Goal: Task Accomplishment & Management: Complete application form

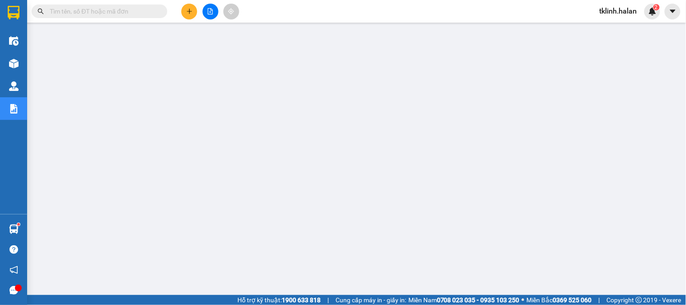
click at [106, 11] on input "text" at bounding box center [103, 11] width 107 height 10
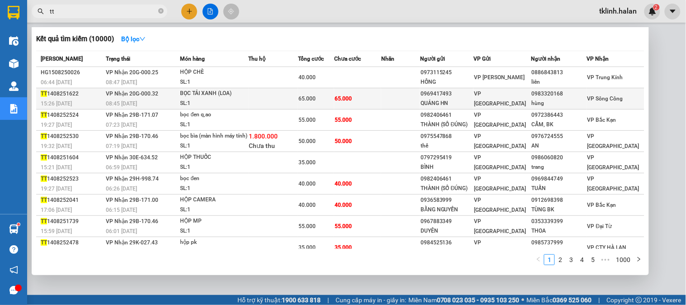
type input "tt"
click at [258, 97] on td at bounding box center [273, 98] width 49 height 21
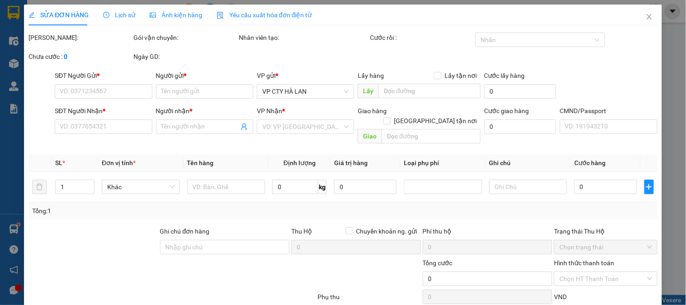
type input "0969417493"
type input "QUẢNG HN"
type input "0983320168"
type input "hùng"
type input "65.000"
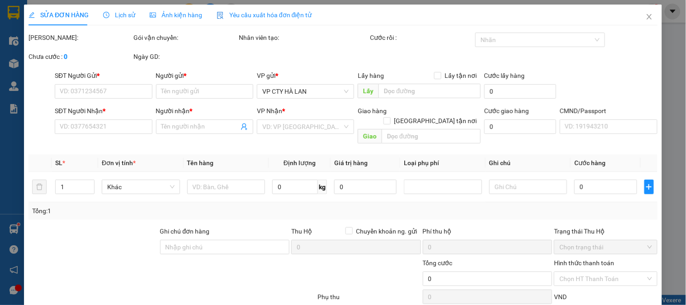
type input "65.000"
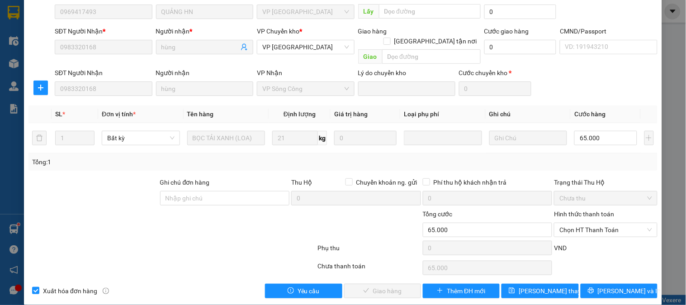
scroll to position [80, 0]
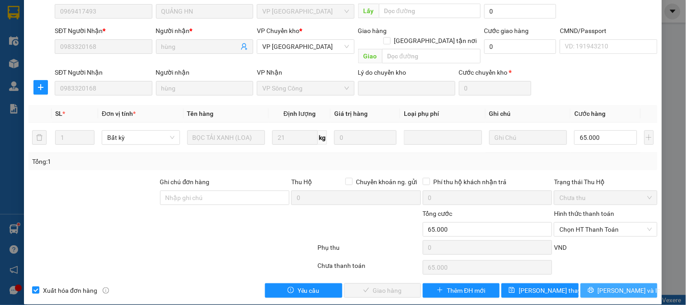
click at [495, 285] on span "[PERSON_NAME] và In" at bounding box center [629, 290] width 63 height 10
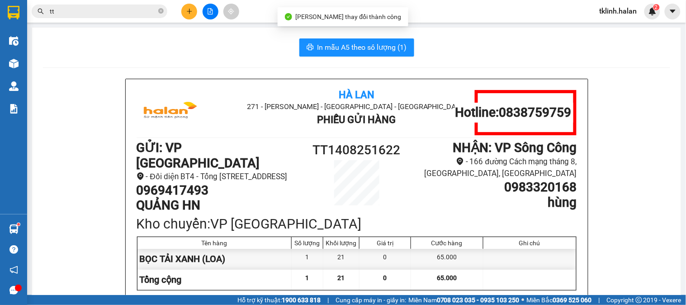
drag, startPoint x: 148, startPoint y: 161, endPoint x: 290, endPoint y: 176, distance: 142.8
click at [290, 176] on li "- Đối diện BT4 - Tổng [STREET_ADDRESS]" at bounding box center [219, 176] width 165 height 12
copy li "Đối diện BT4 - Tổng [STREET_ADDRESS]"
